Goal: Transaction & Acquisition: Purchase product/service

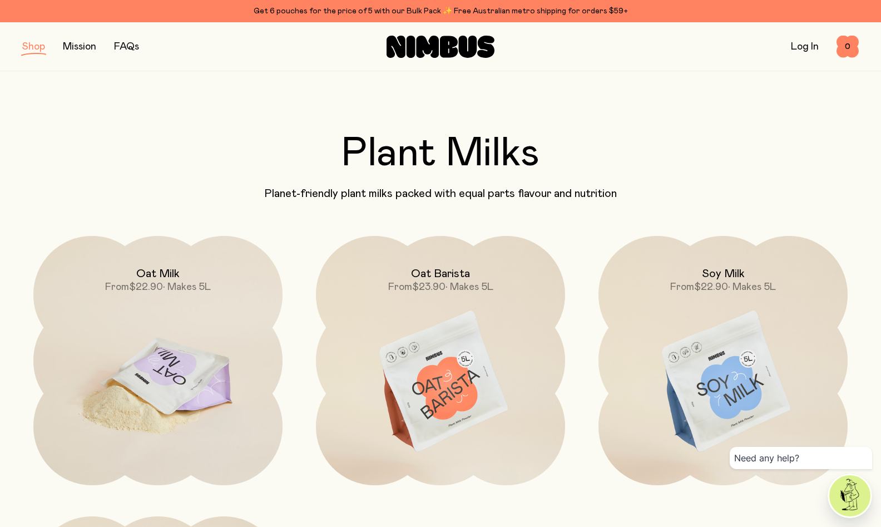
click at [200, 350] on img at bounding box center [157, 382] width 249 height 292
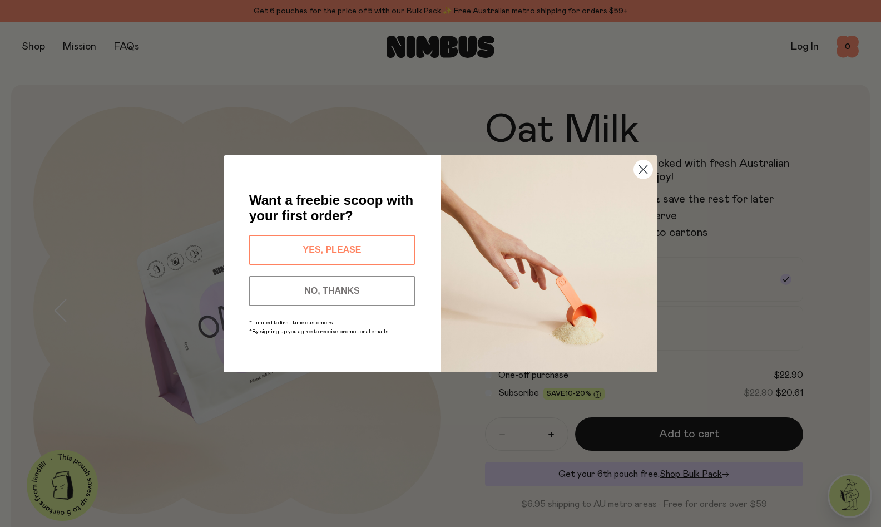
click at [323, 255] on button "YES, PLEASE" at bounding box center [332, 250] width 166 height 30
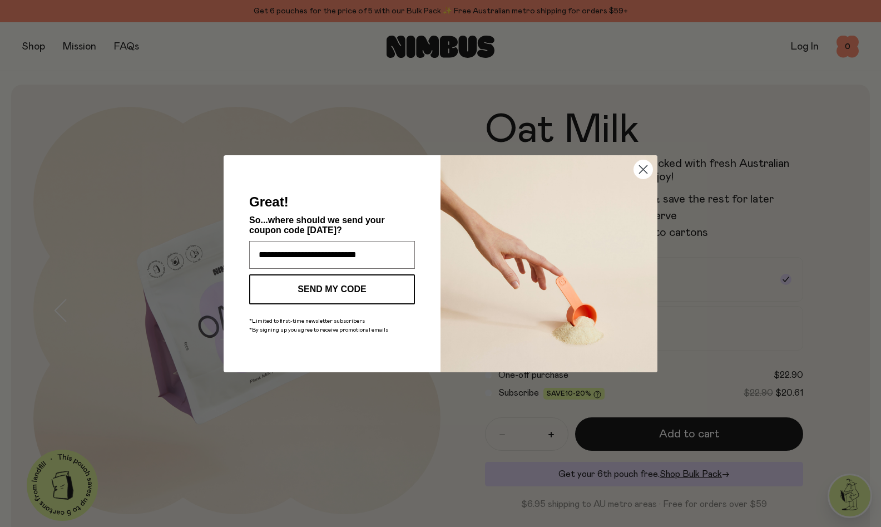
type input "**********"
click at [323, 284] on button "SEND MY CODE" at bounding box center [332, 289] width 166 height 30
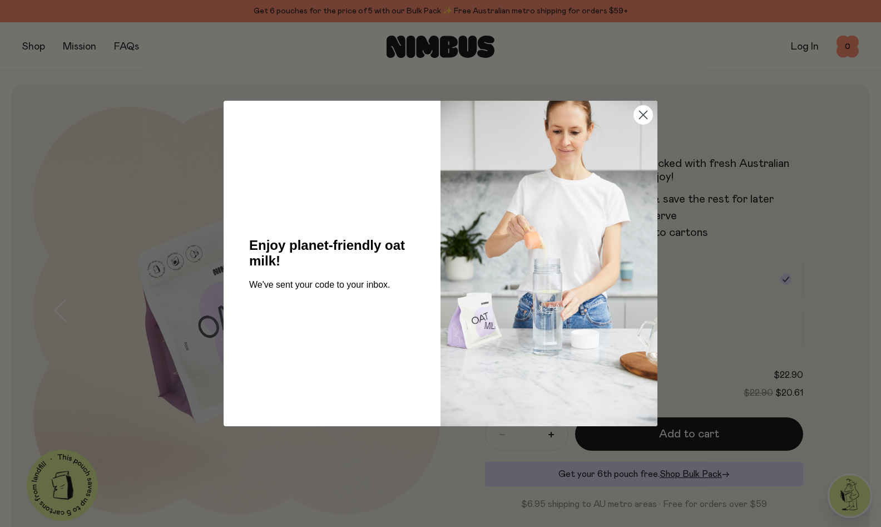
click at [639, 115] on circle "Close dialog" at bounding box center [643, 115] width 18 height 18
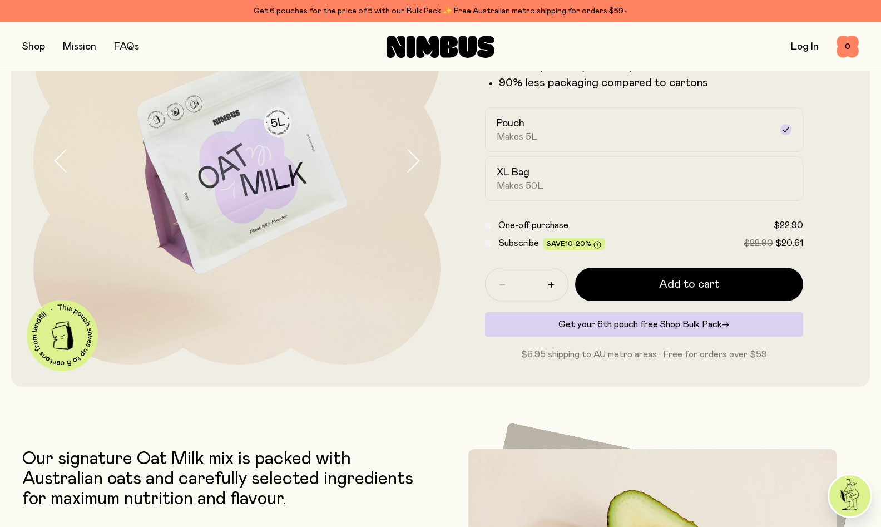
scroll to position [141, 0]
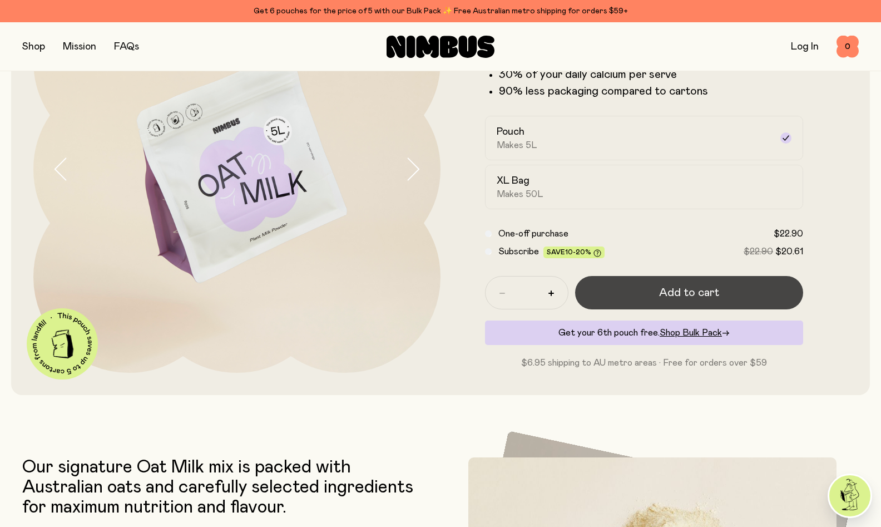
click at [651, 293] on button "Add to cart" at bounding box center [689, 292] width 228 height 33
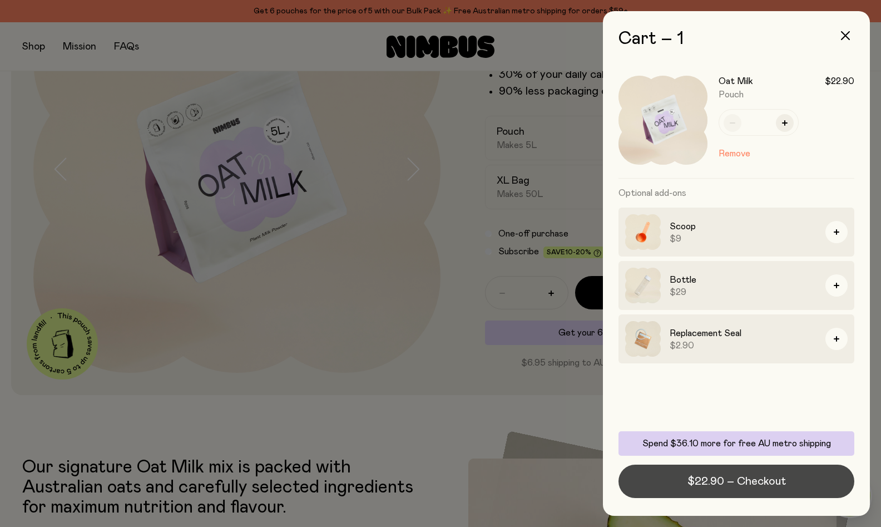
click at [722, 483] on span "$22.90 – Checkout" at bounding box center [736, 481] width 98 height 16
